Goal: Task Accomplishment & Management: Complete application form

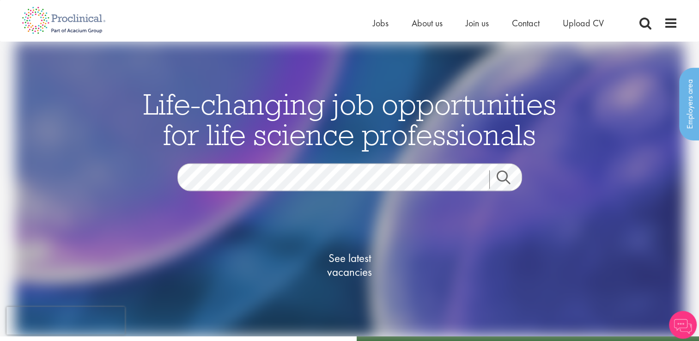
click at [499, 172] on link "Search" at bounding box center [509, 179] width 40 height 18
click at [507, 187] on link "Search" at bounding box center [509, 179] width 40 height 18
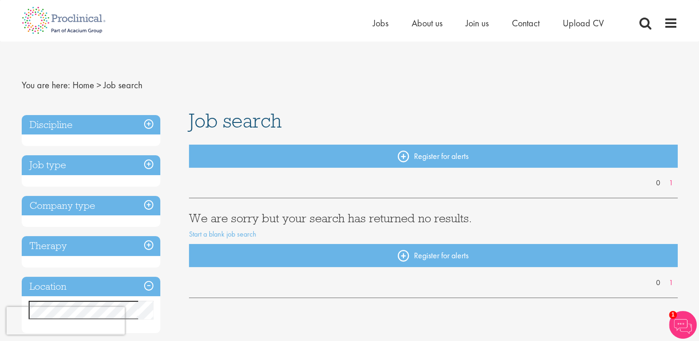
click at [153, 123] on h3 "Discipline" at bounding box center [91, 125] width 139 height 20
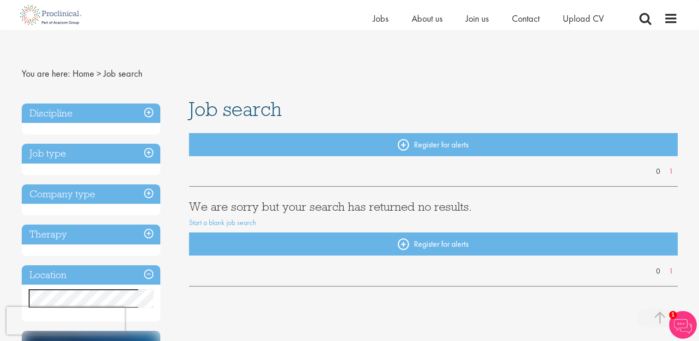
scroll to position [175, 0]
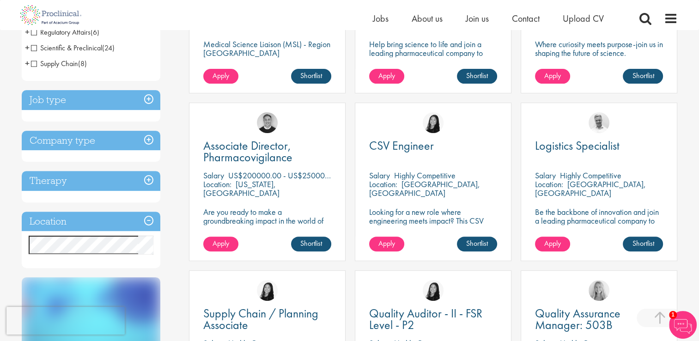
scroll to position [275, 0]
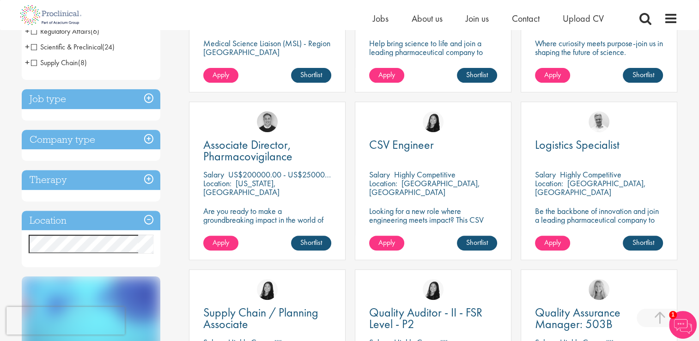
click at [150, 97] on h3 "Job type" at bounding box center [91, 99] width 139 height 20
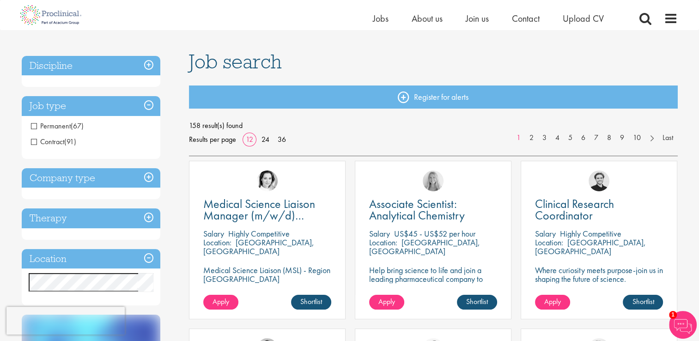
scroll to position [46, 0]
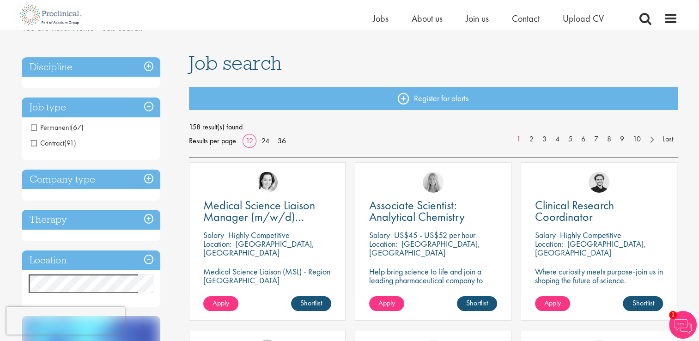
click at [150, 67] on h3 "Discipline" at bounding box center [91, 67] width 139 height 20
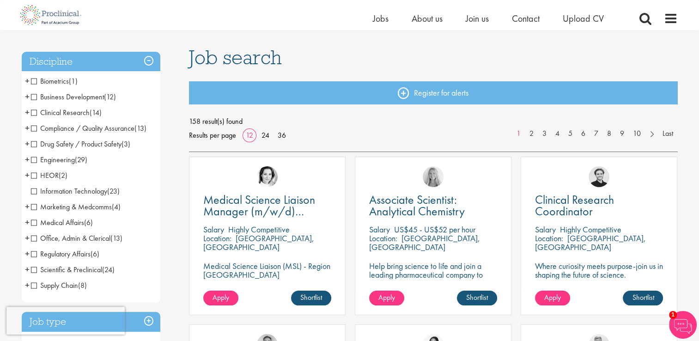
scroll to position [53, 0]
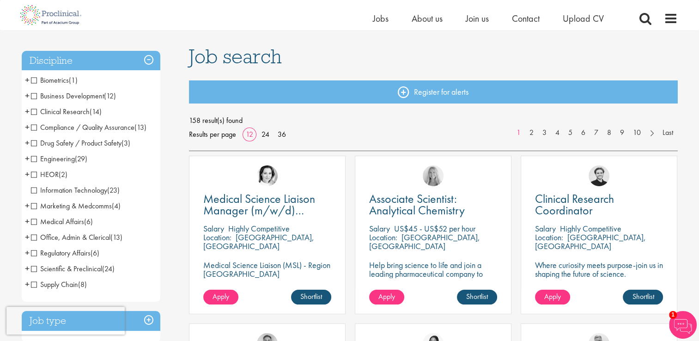
click at [33, 206] on span "Marketing & Medcomms" at bounding box center [71, 206] width 81 height 10
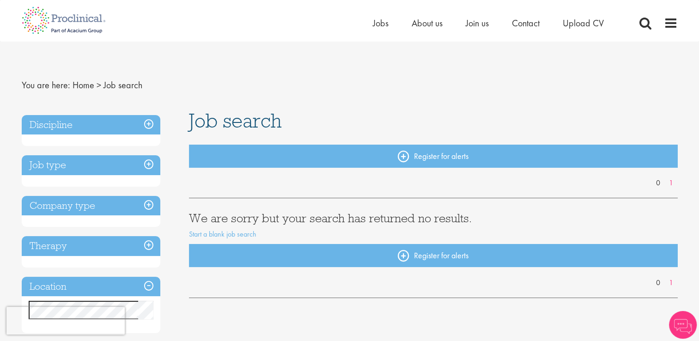
click at [154, 125] on h3 "Discipline" at bounding box center [91, 125] width 139 height 20
click at [150, 125] on h3 "Discipline" at bounding box center [91, 125] width 139 height 20
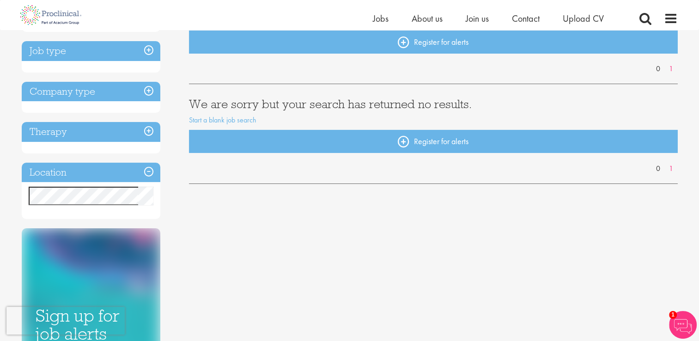
scroll to position [102, 0]
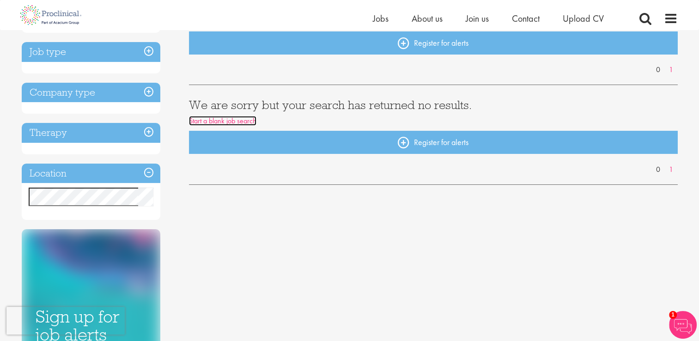
click at [241, 118] on link "Start a blank job search" at bounding box center [222, 121] width 67 height 10
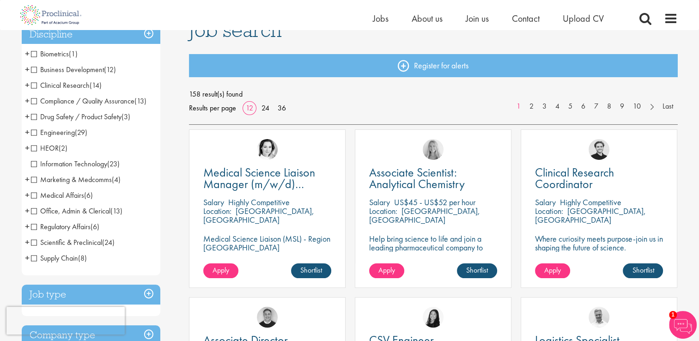
scroll to position [79, 0]
click at [33, 180] on span "Marketing & Medcomms" at bounding box center [71, 179] width 81 height 10
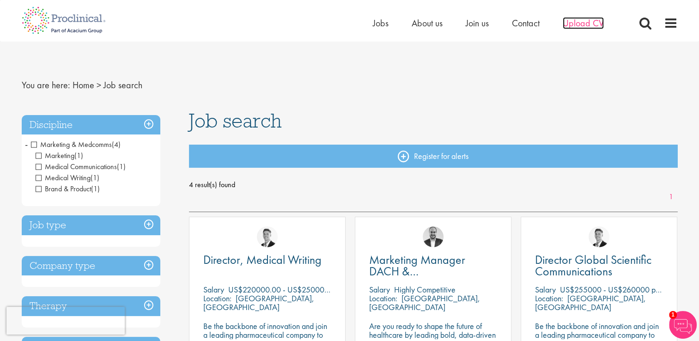
click at [588, 19] on span "Upload CV" at bounding box center [583, 23] width 41 height 12
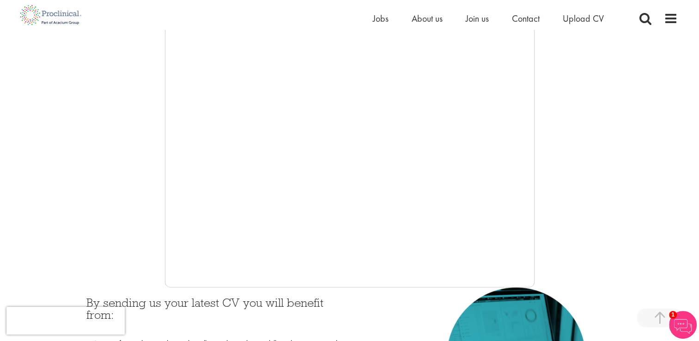
scroll to position [180, 0]
click at [159, 228] on div at bounding box center [350, 147] width 656 height 277
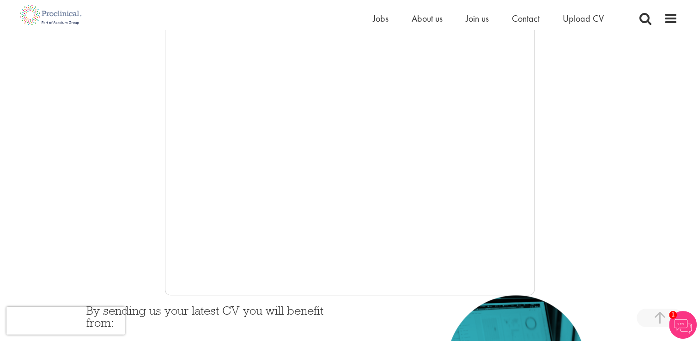
scroll to position [170, 0]
